Goal: Find specific page/section: Find specific page/section

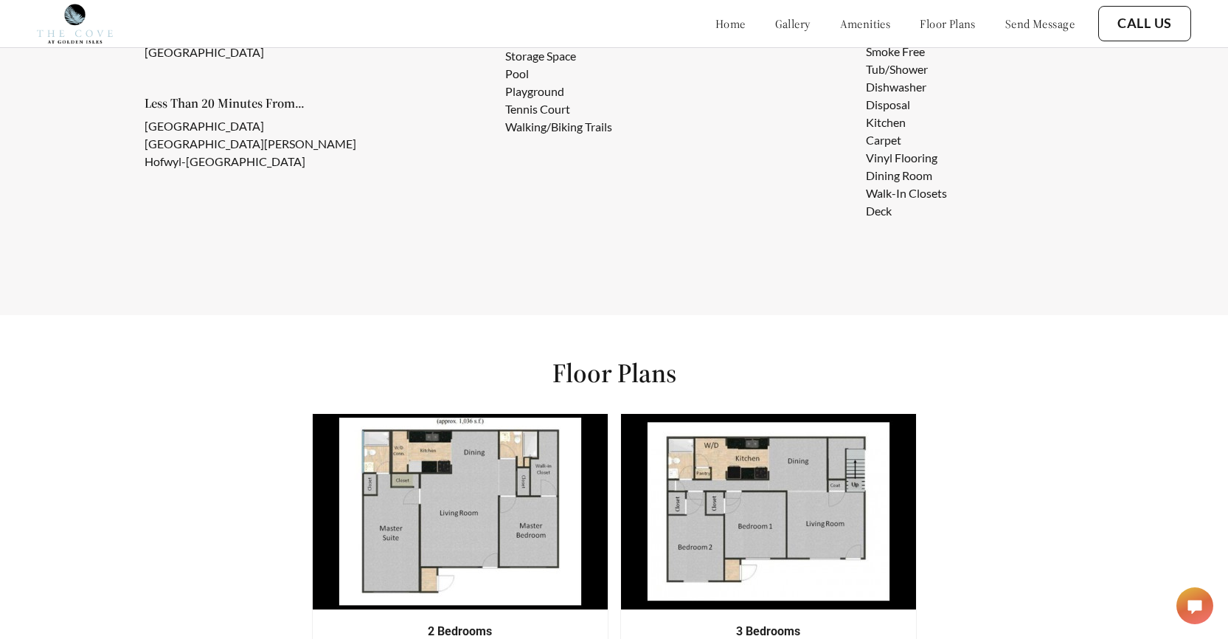
scroll to position [1770, 0]
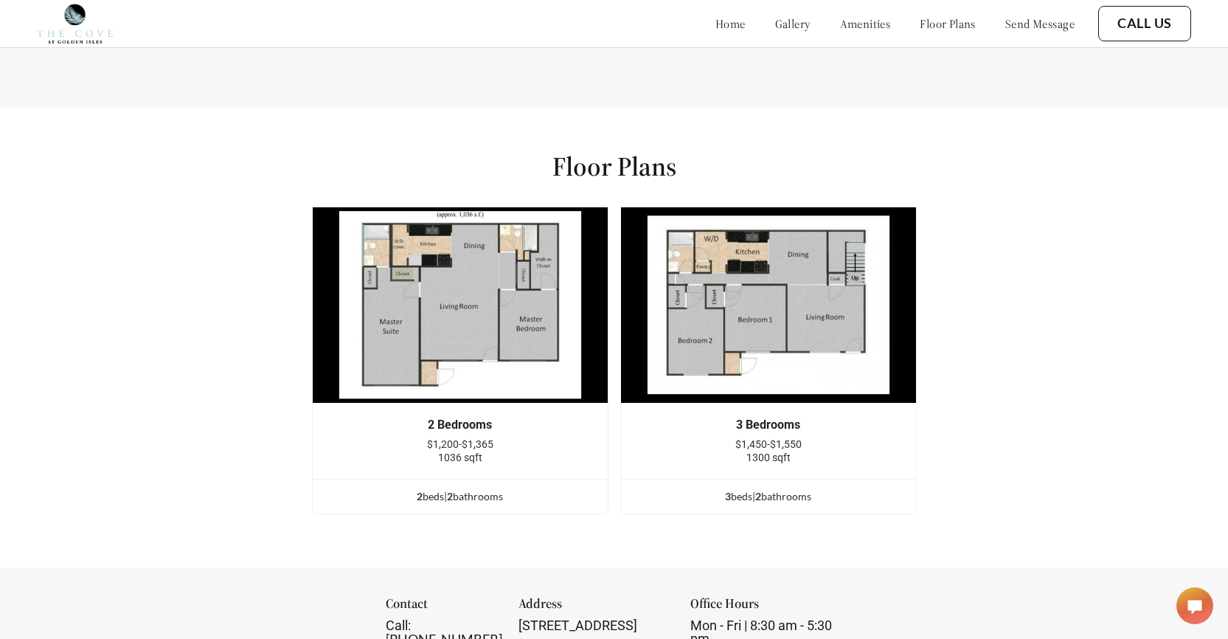
click at [454, 265] on img at bounding box center [460, 304] width 296 height 197
click at [485, 284] on img at bounding box center [460, 304] width 296 height 197
click at [516, 504] on div "2 bed s | 2 bathroom s" at bounding box center [460, 496] width 295 height 16
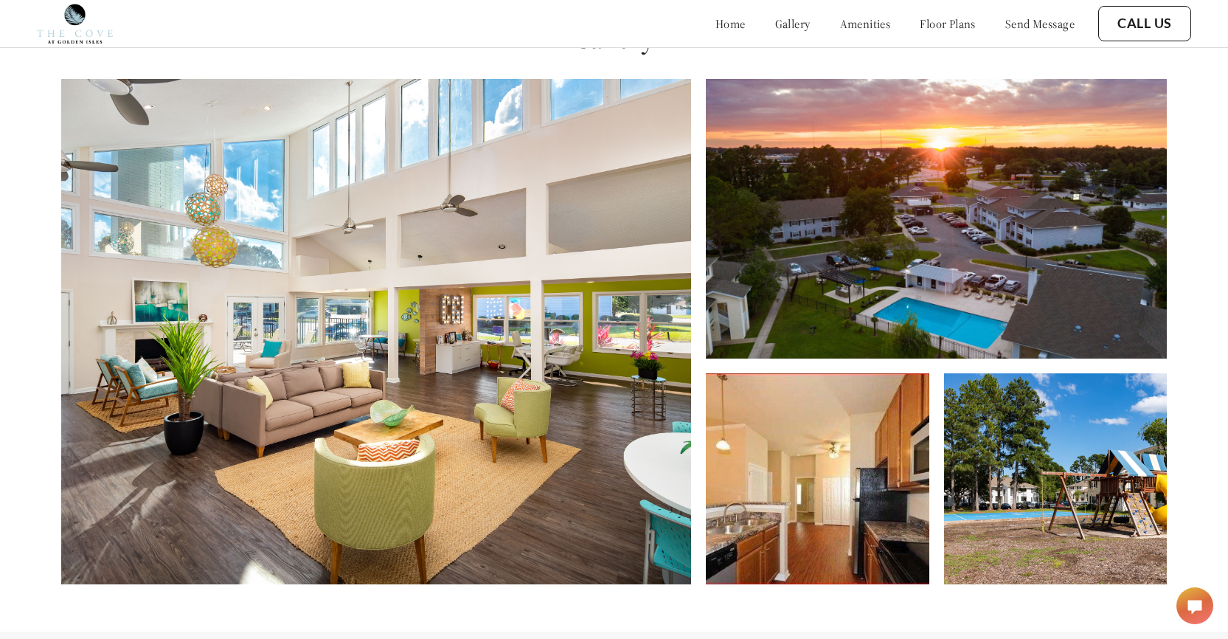
scroll to position [74, 0]
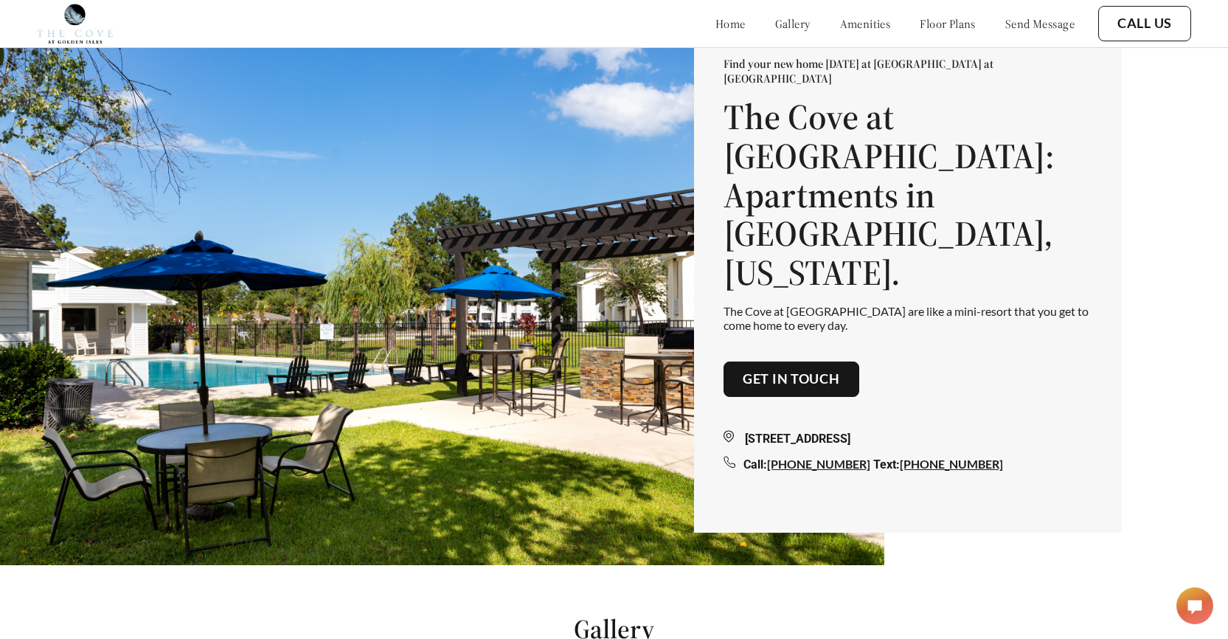
drag, startPoint x: 945, startPoint y: 45, endPoint x: 936, endPoint y: 29, distance: 17.8
click at [941, 38] on div "home gallery amenities floor plans send message Call Us" at bounding box center [614, 23] width 1154 height 47
click at [935, 29] on link "floor plans" at bounding box center [948, 23] width 56 height 15
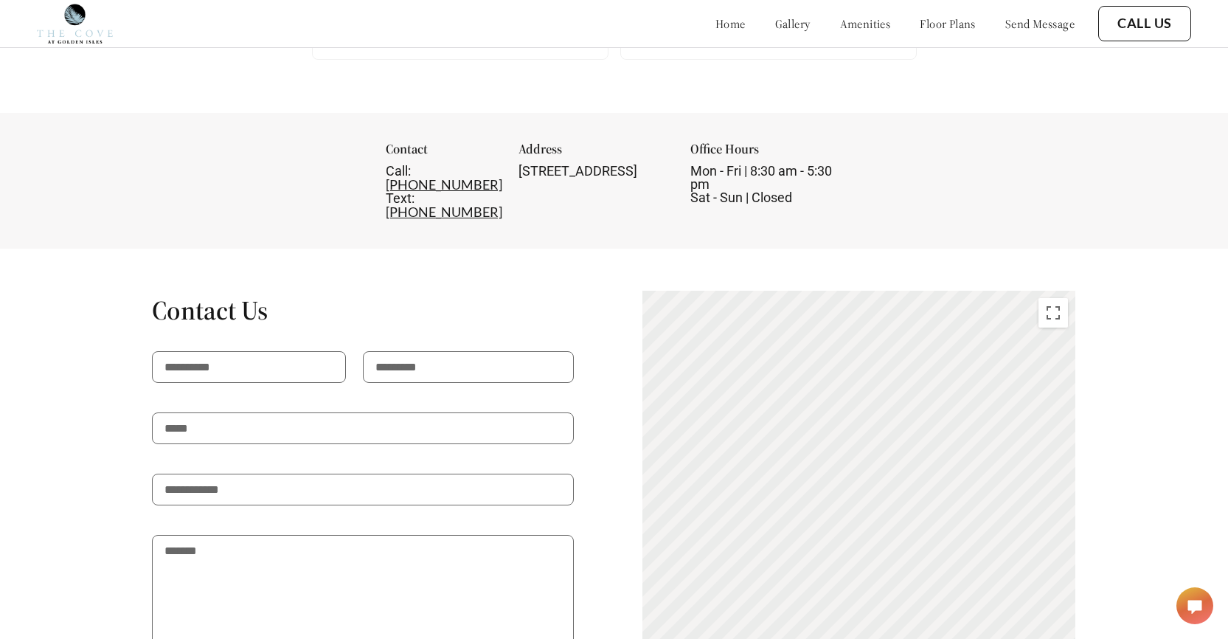
scroll to position [2203, 0]
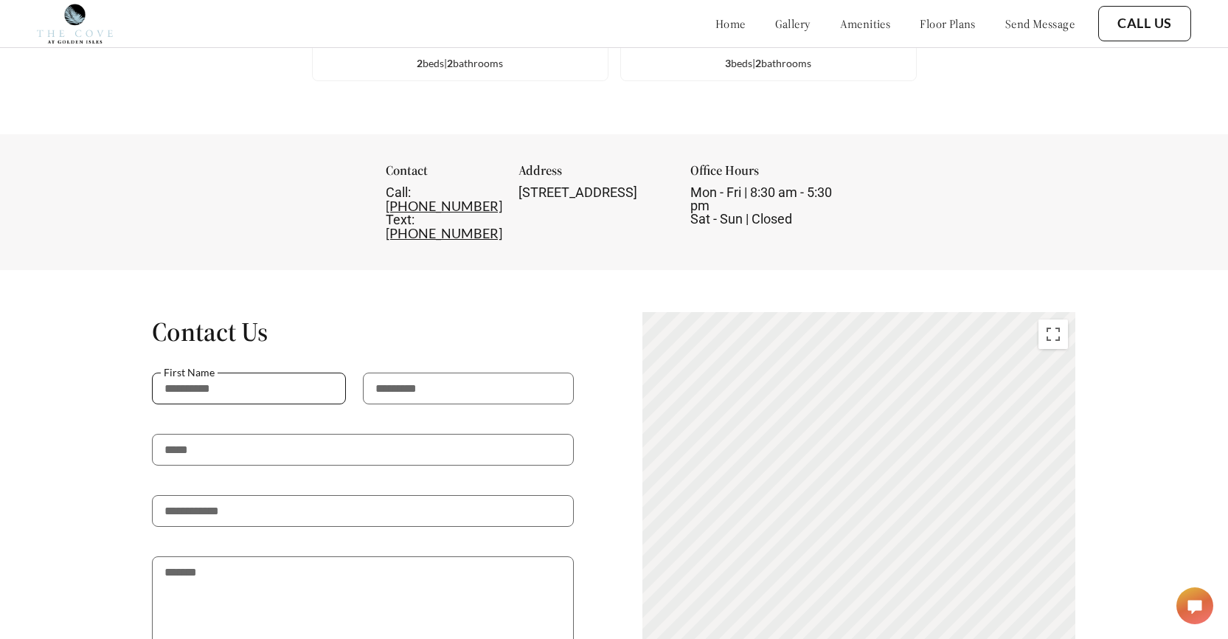
click at [279, 372] on input "text" at bounding box center [248, 388] width 193 height 32
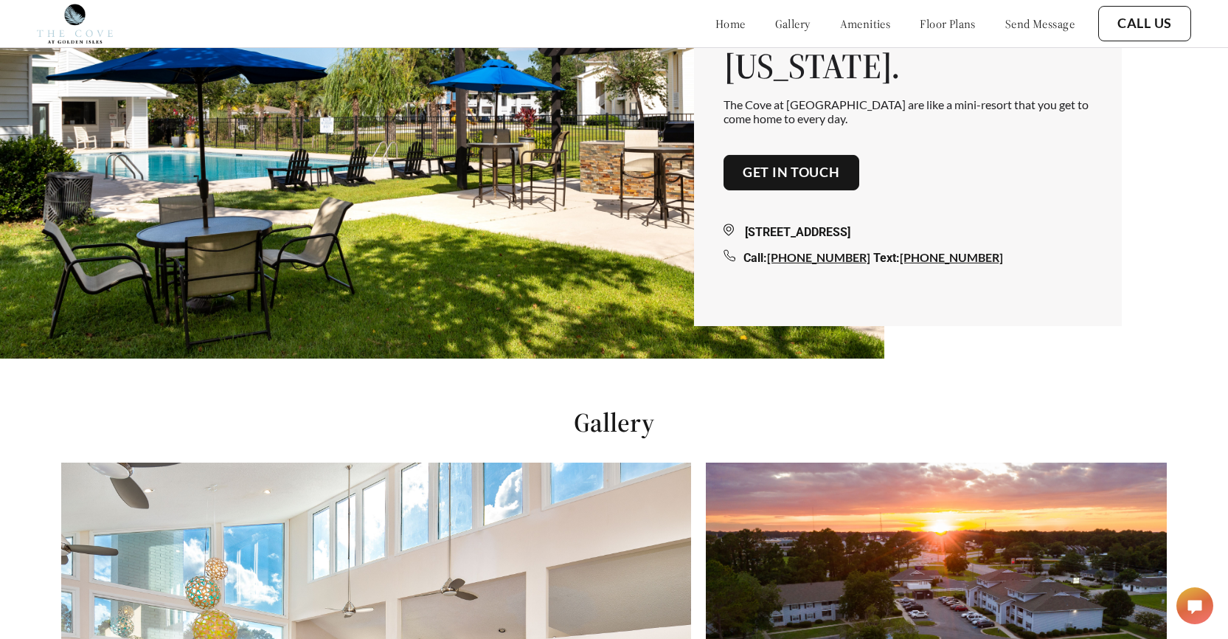
scroll to position [0, 0]
